Goal: Find specific page/section: Find specific page/section

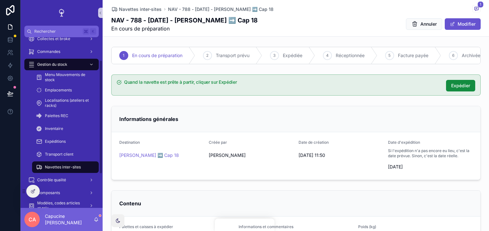
scroll to position [85, 0]
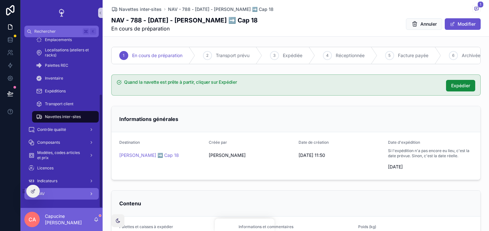
click at [73, 190] on div "SAV" at bounding box center [61, 194] width 67 height 10
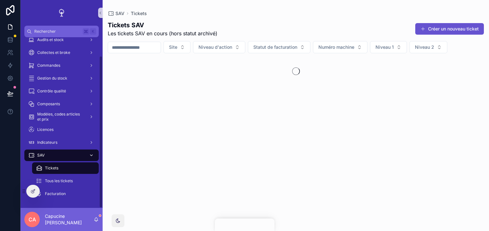
scroll to position [21, 0]
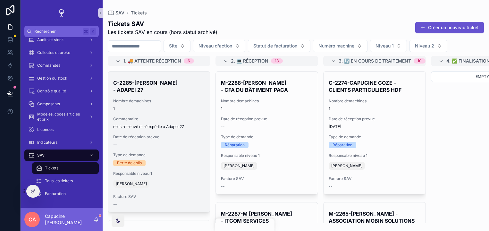
click at [182, 107] on span "1" at bounding box center [159, 108] width 92 height 5
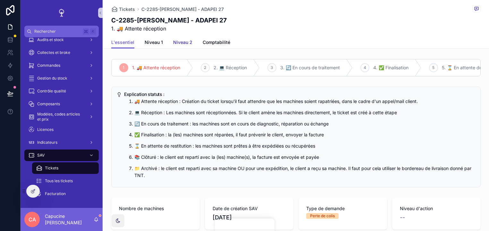
click at [183, 44] on span "Niveau 2" at bounding box center [182, 42] width 19 height 6
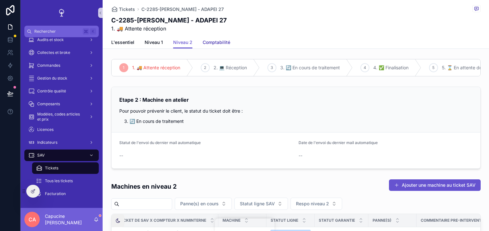
click at [208, 46] on link "Comptabilité" at bounding box center [217, 43] width 28 height 13
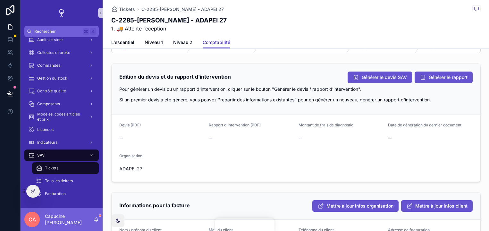
scroll to position [16, 0]
